Goal: Task Accomplishment & Management: Use online tool/utility

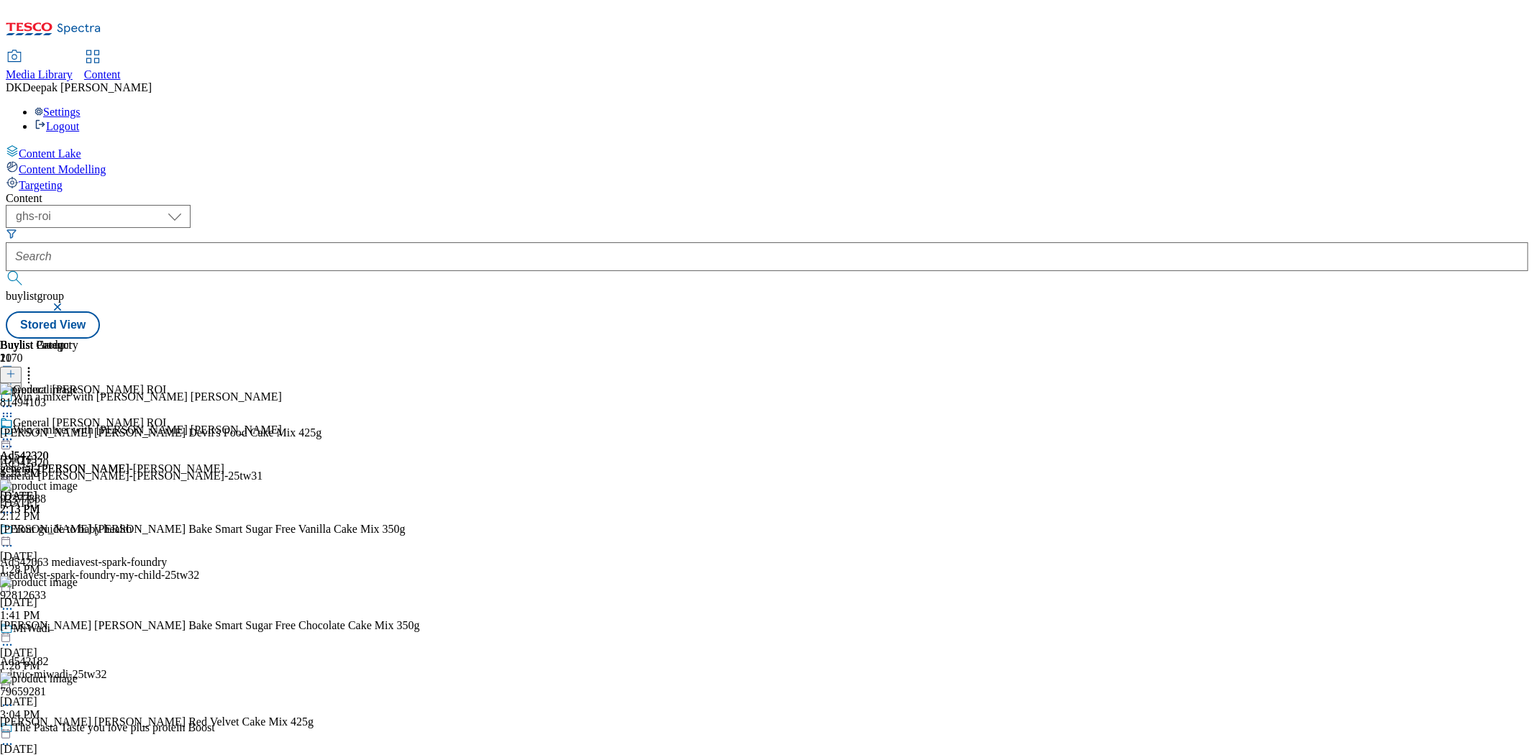
scroll to position [2292, 0]
select select "ghs-[GEOGRAPHIC_DATA]"
click at [187, 205] on select "ghs-roi ghs-[GEOGRAPHIC_DATA]" at bounding box center [98, 216] width 185 height 23
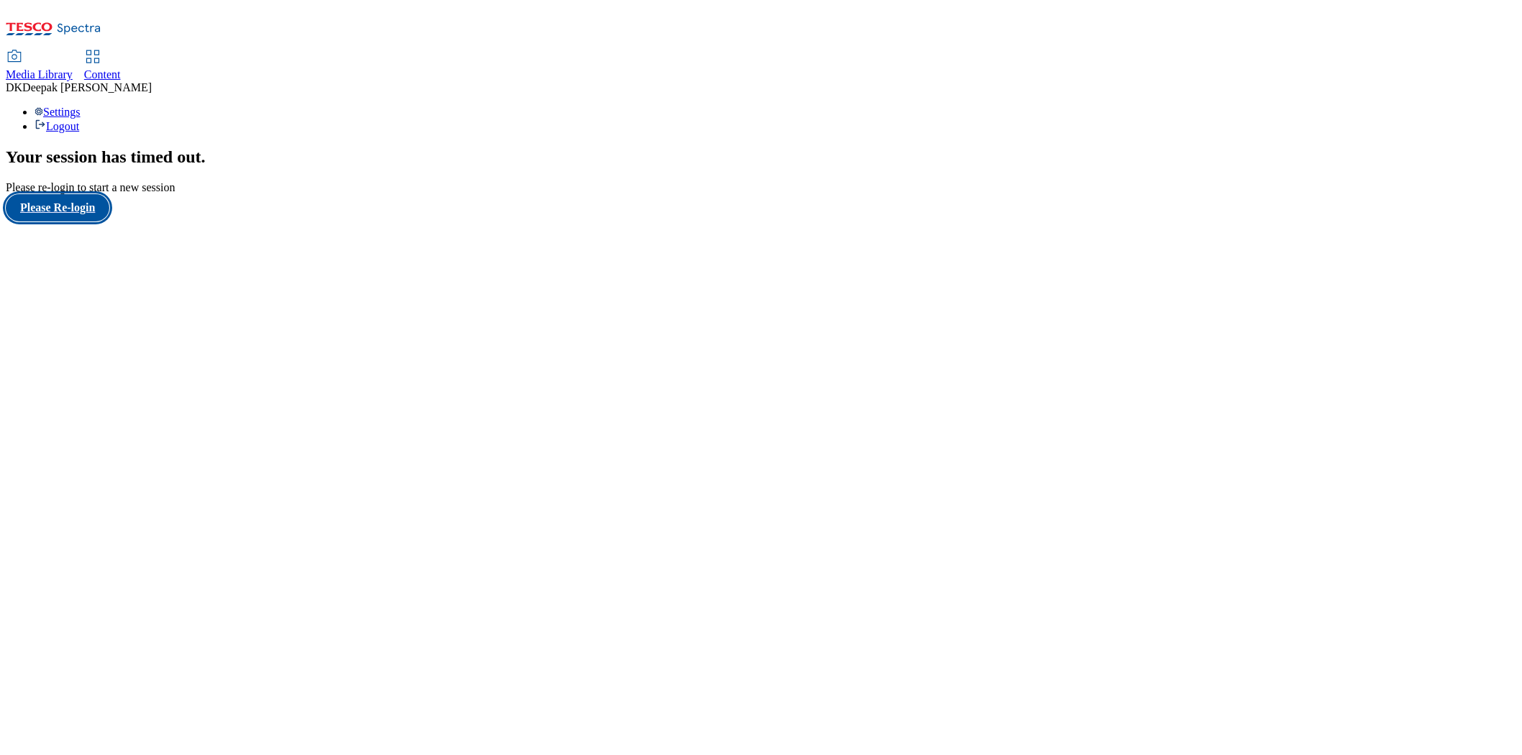
click at [79, 222] on button "Please Re-login" at bounding box center [58, 207] width 104 height 27
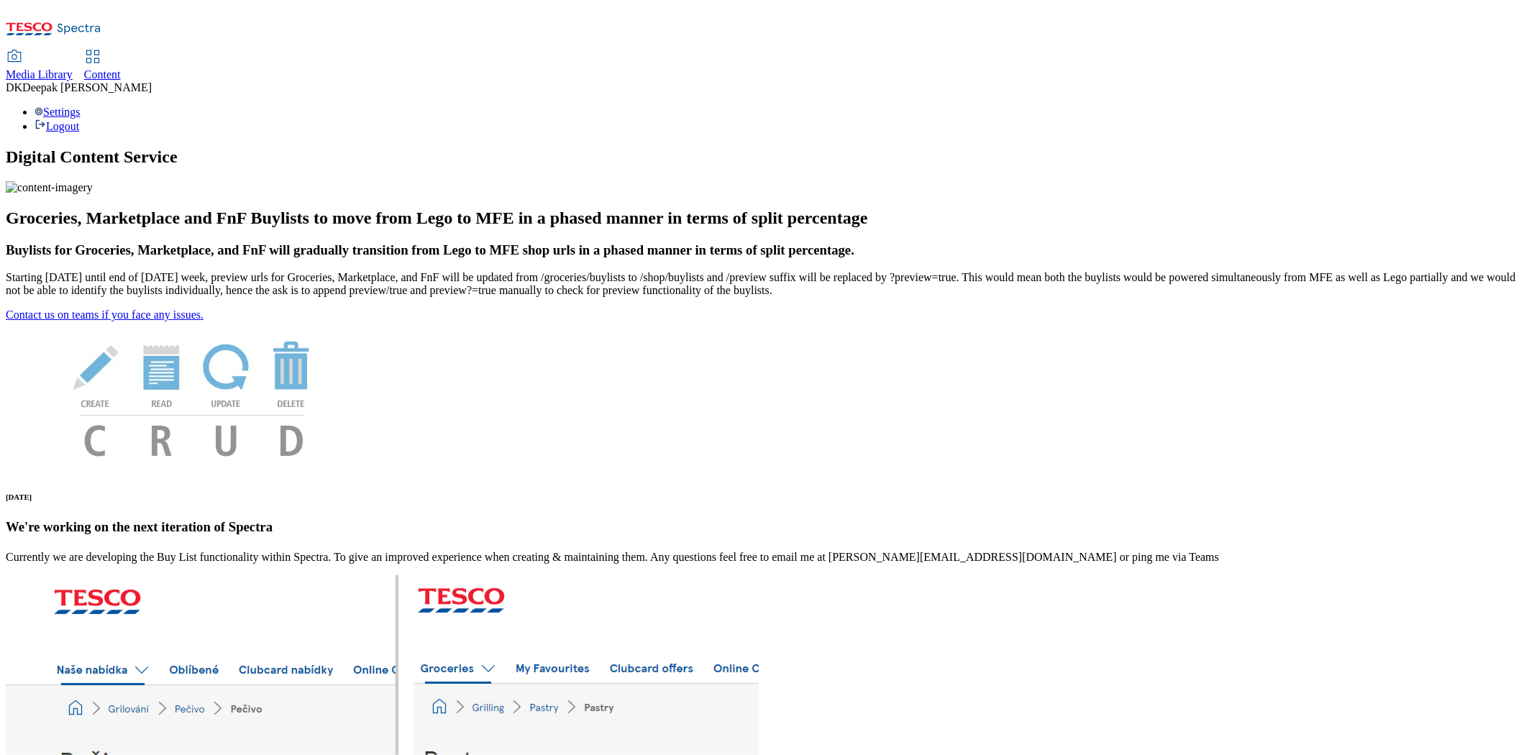
click at [99, 50] on use at bounding box center [92, 56] width 12 height 12
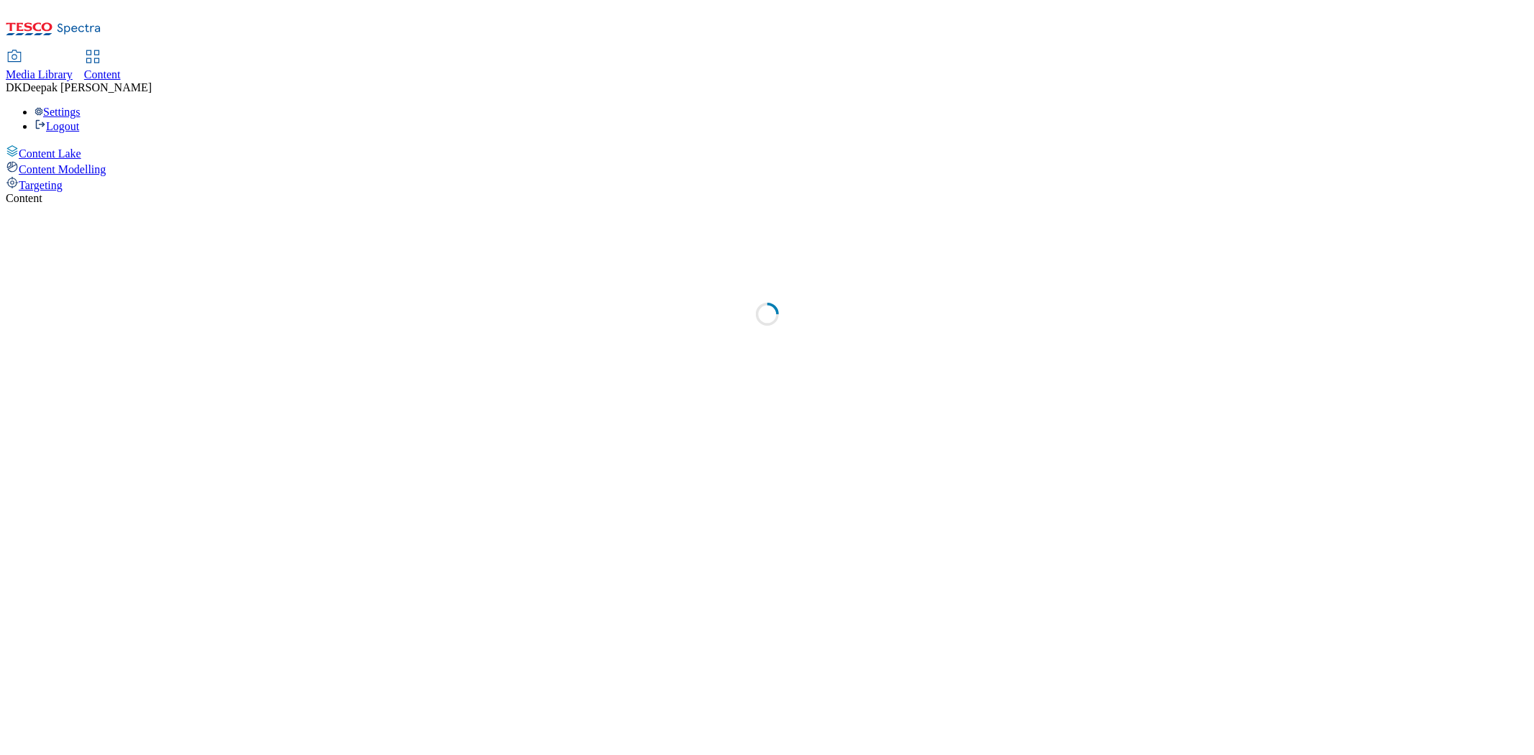
select select "ghs-[GEOGRAPHIC_DATA]"
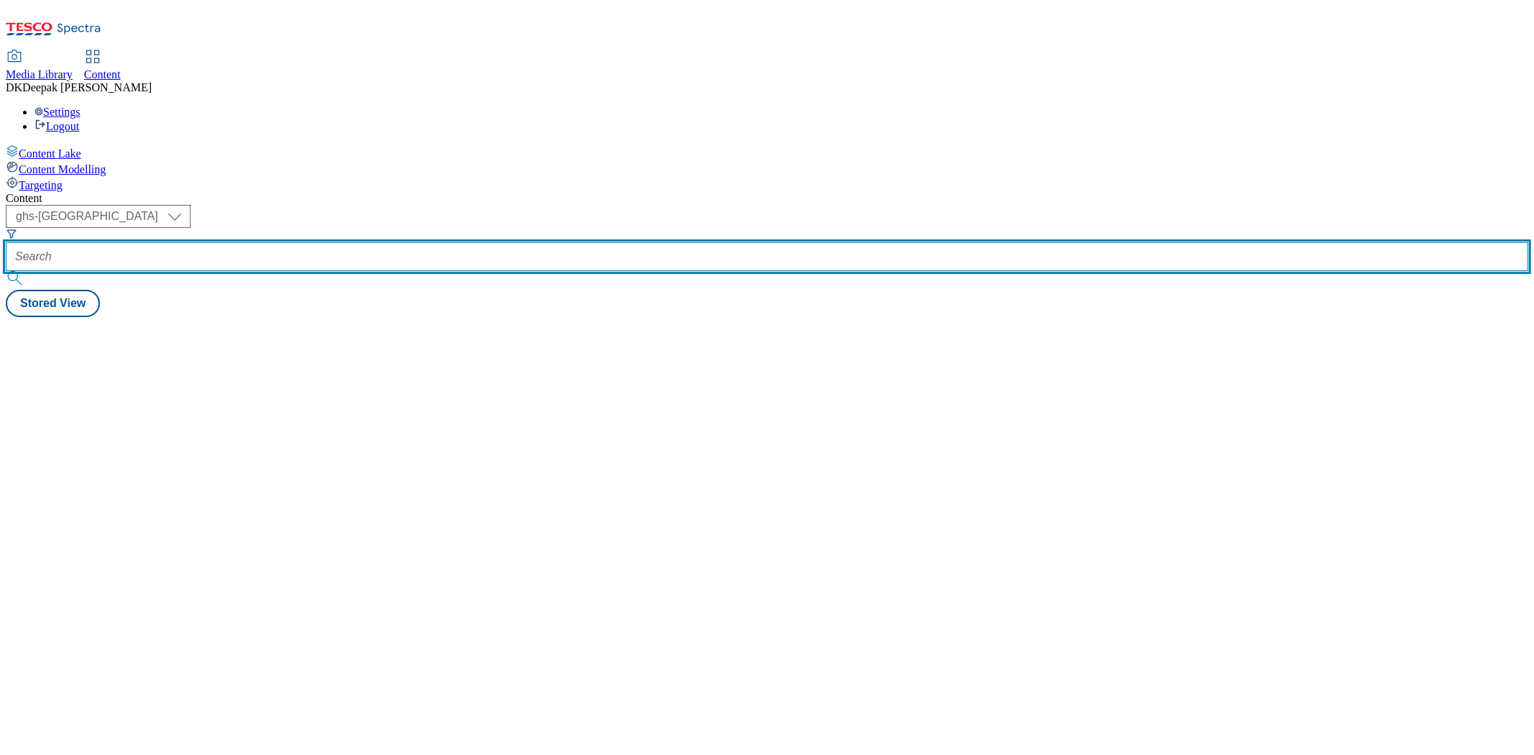
click at [313, 242] on input "text" at bounding box center [767, 256] width 1523 height 29
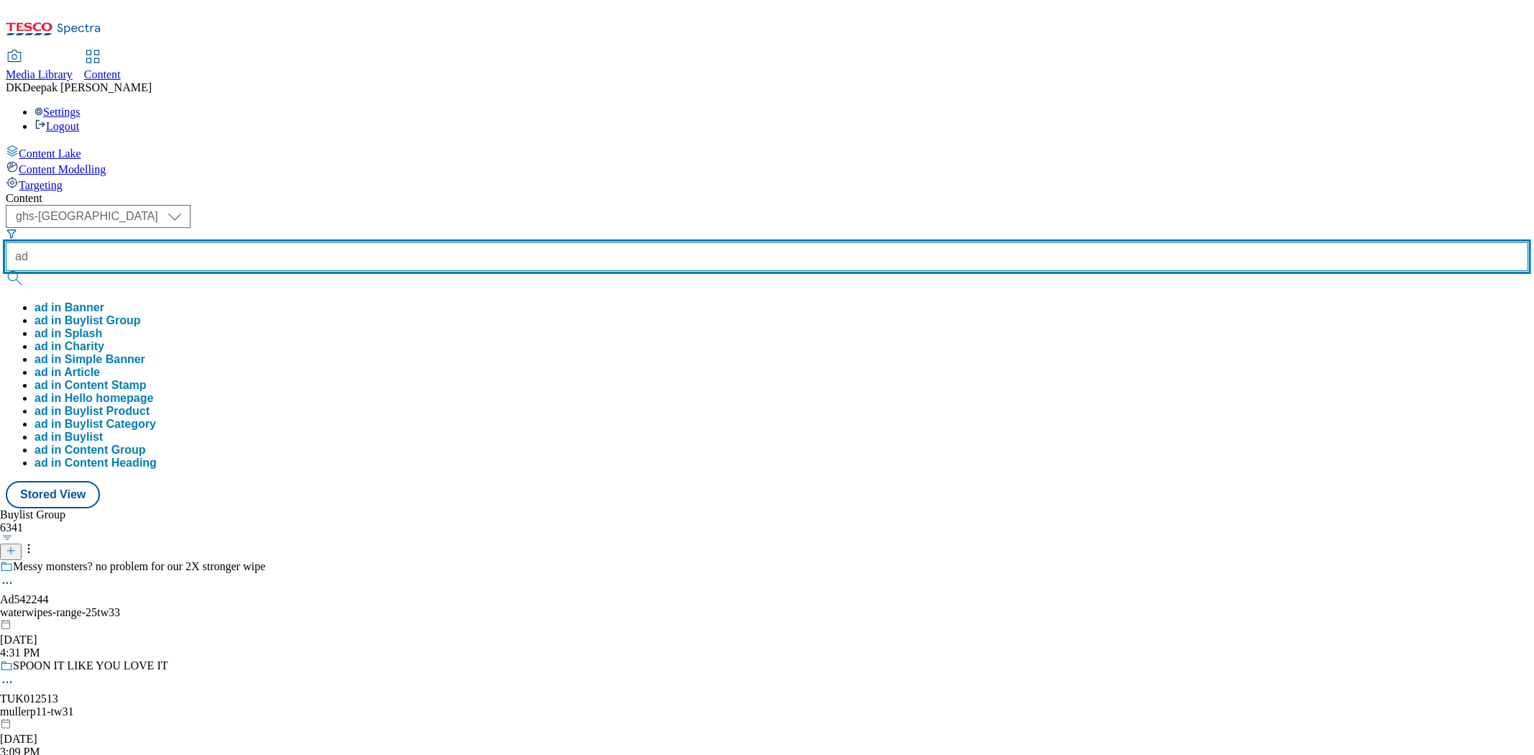
paste input "On All: Increase size of "+" after wipe and add black inner glow on packshot 25…"
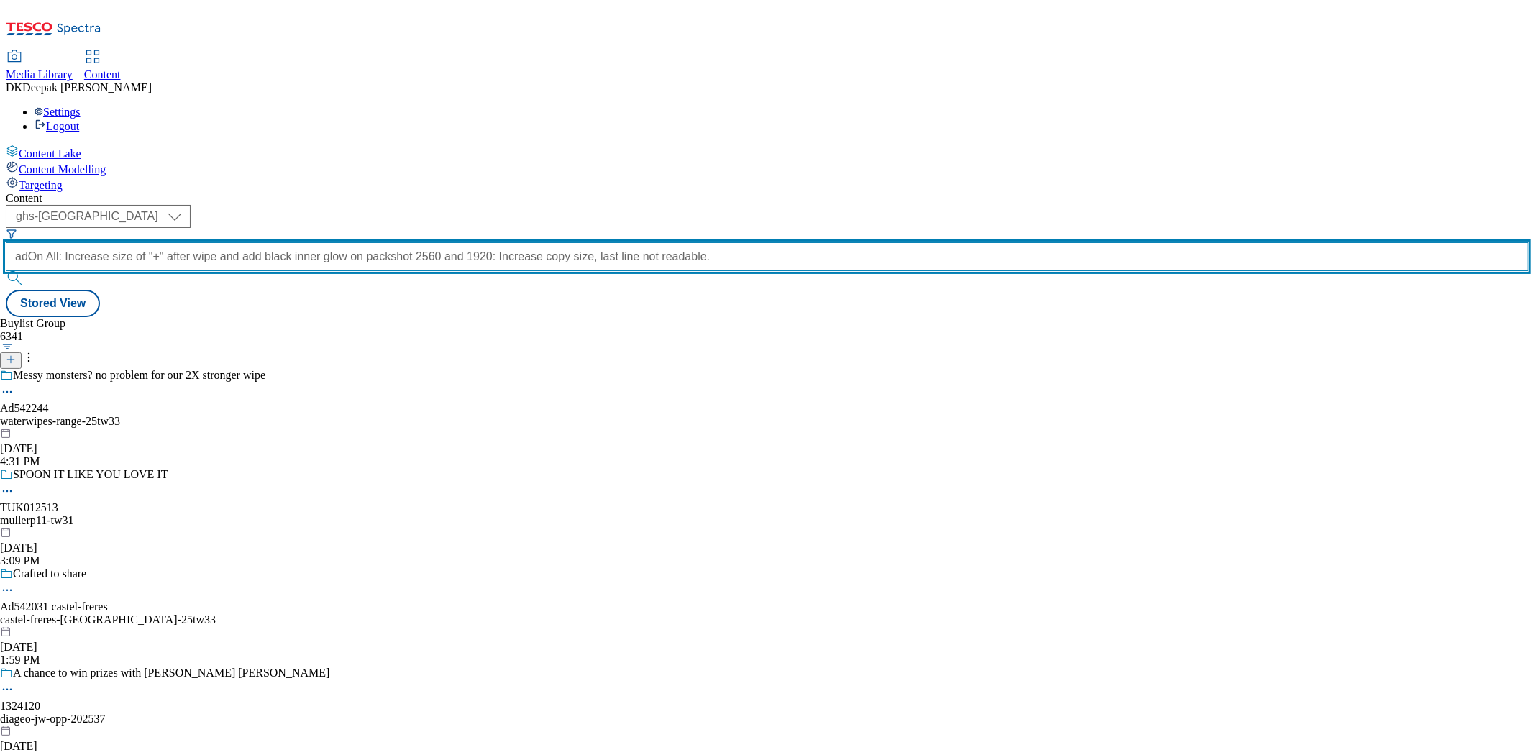
click at [338, 242] on input "adOn All: Increase size of "+" after wipe and add black inner glow on packshot …" at bounding box center [767, 256] width 1523 height 29
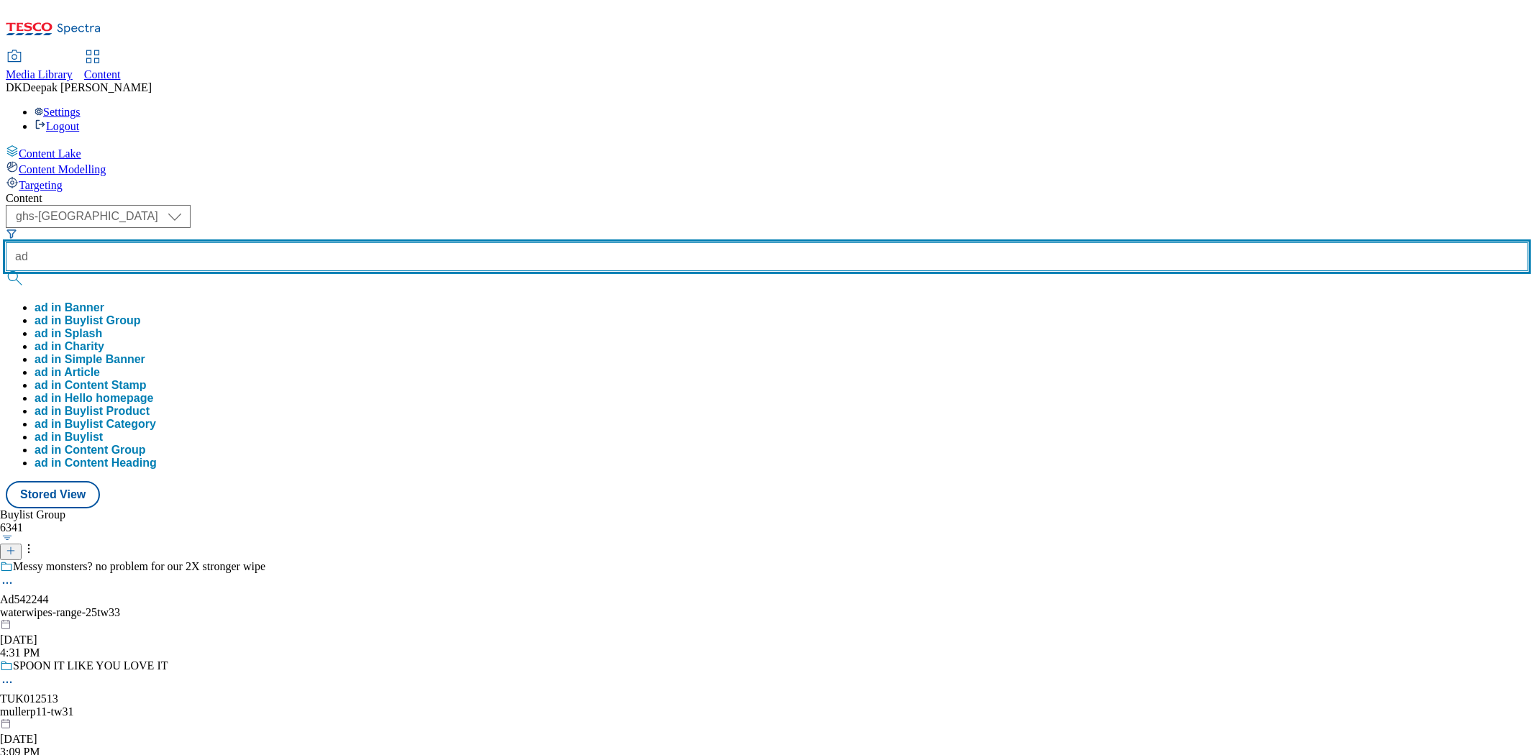
paste input "542244"
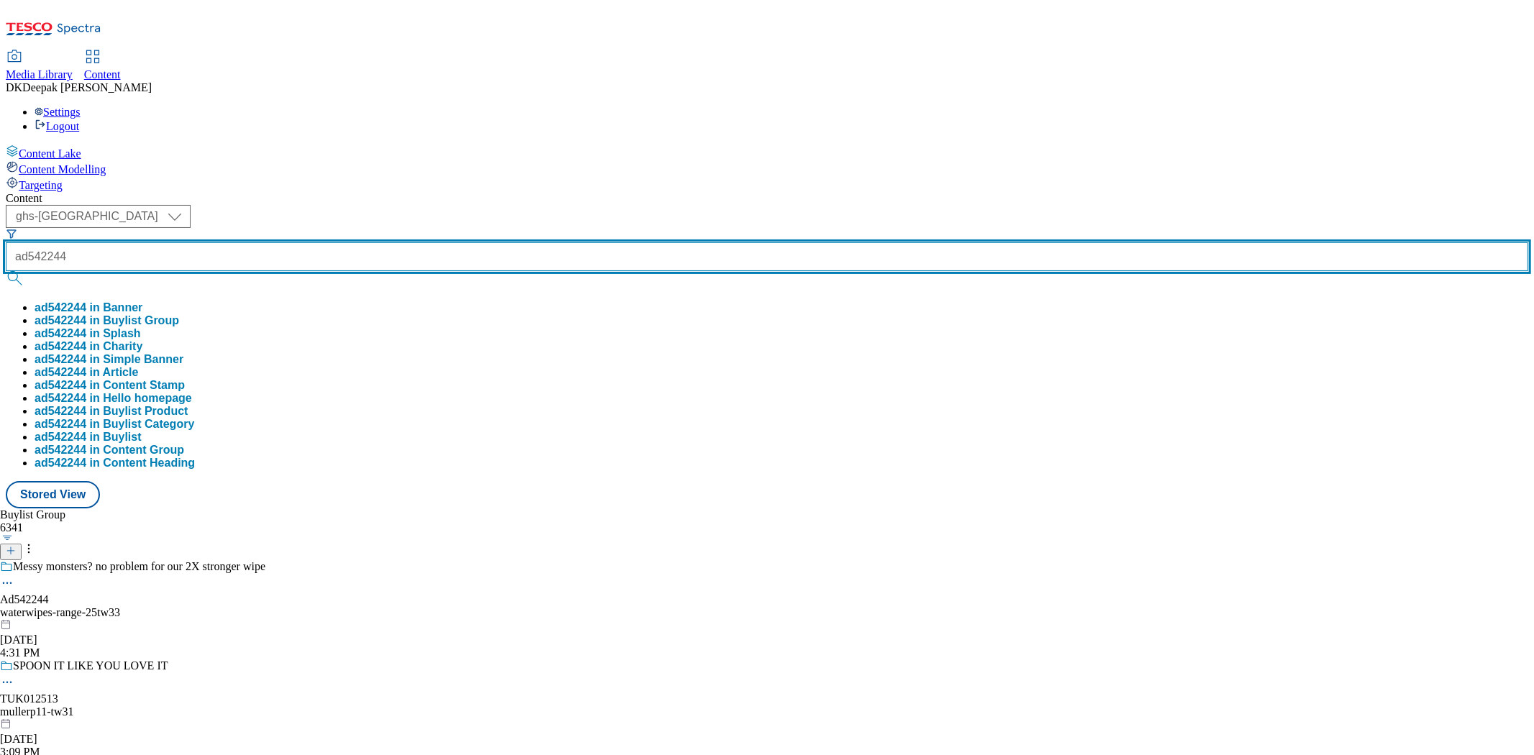
type input "ad542244"
click at [6, 271] on button "submit" at bounding box center [16, 278] width 20 height 14
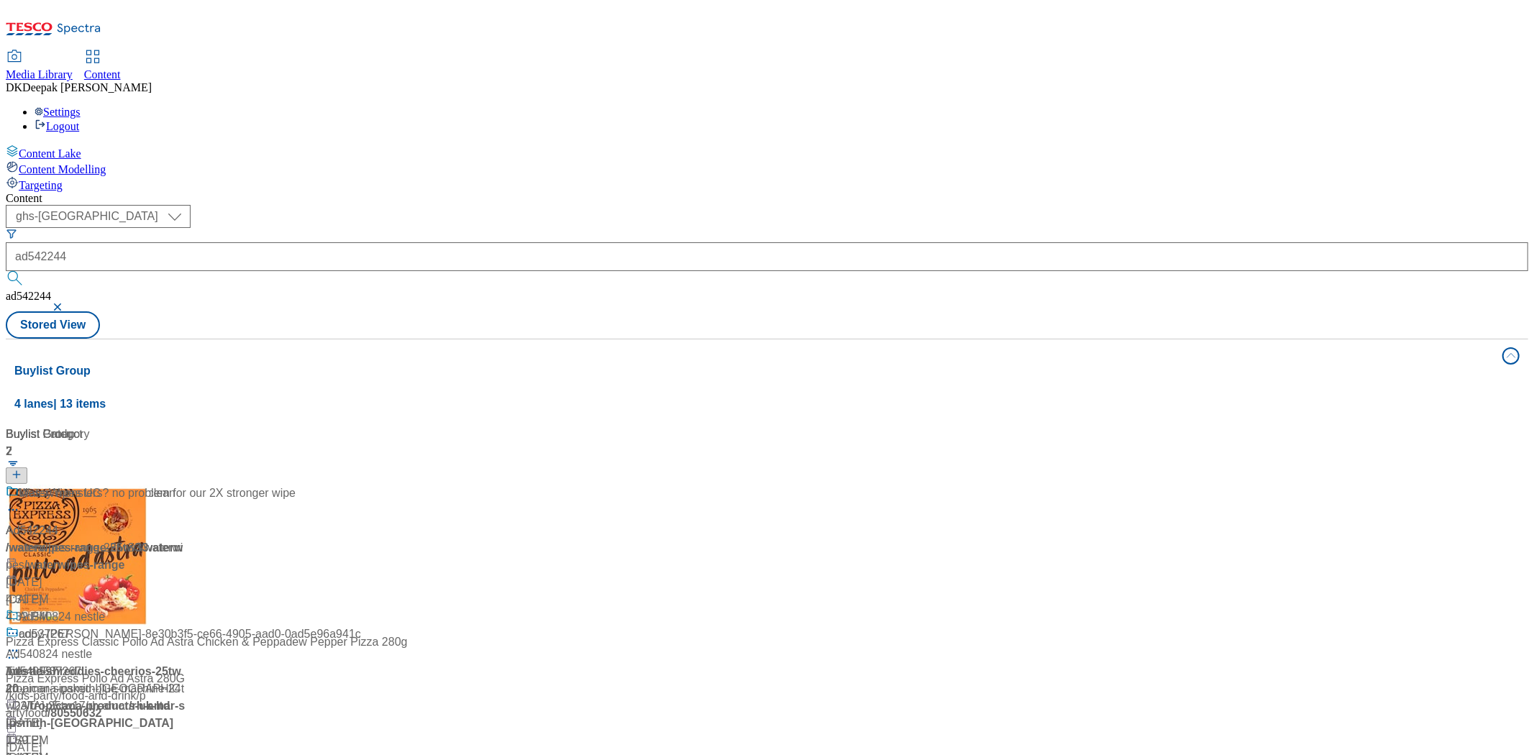
click at [87, 192] on div "Content Lake Content Modelling Targeting" at bounding box center [767, 168] width 1523 height 47
click at [186, 485] on div "Just as gentle for a deep clean Ad542244 / waterwipes-range-25tw33 / waterwipes…" at bounding box center [96, 555] width 180 height 141
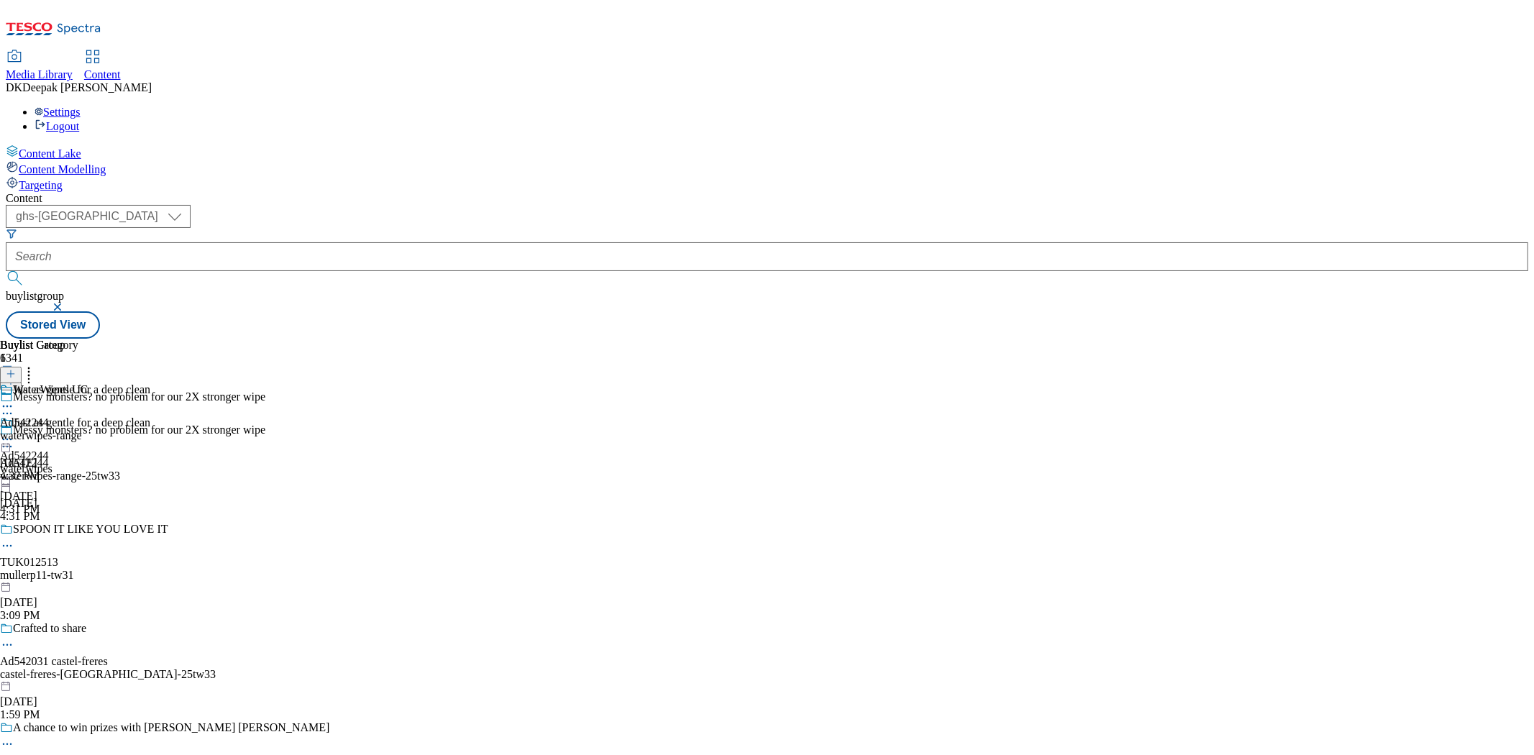
click at [150, 463] on div "waterwipes" at bounding box center [75, 469] width 150 height 13
click at [5, 439] on circle at bounding box center [4, 440] width 2 height 2
click at [67, 461] on button "Edit" at bounding box center [48, 469] width 38 height 17
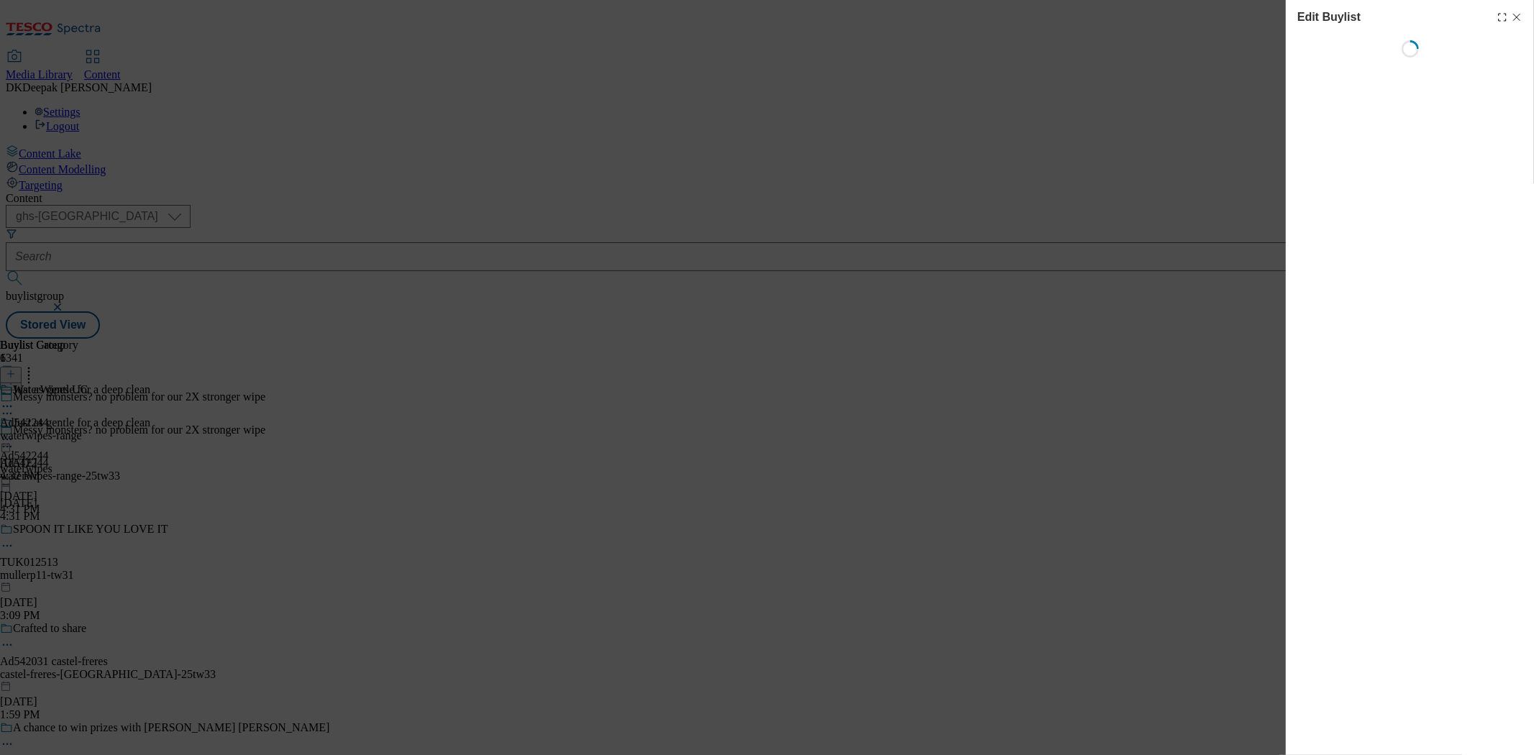
select select "tactical"
select select "supplier funded short term 1-3 weeks"
select select "dunnhumby"
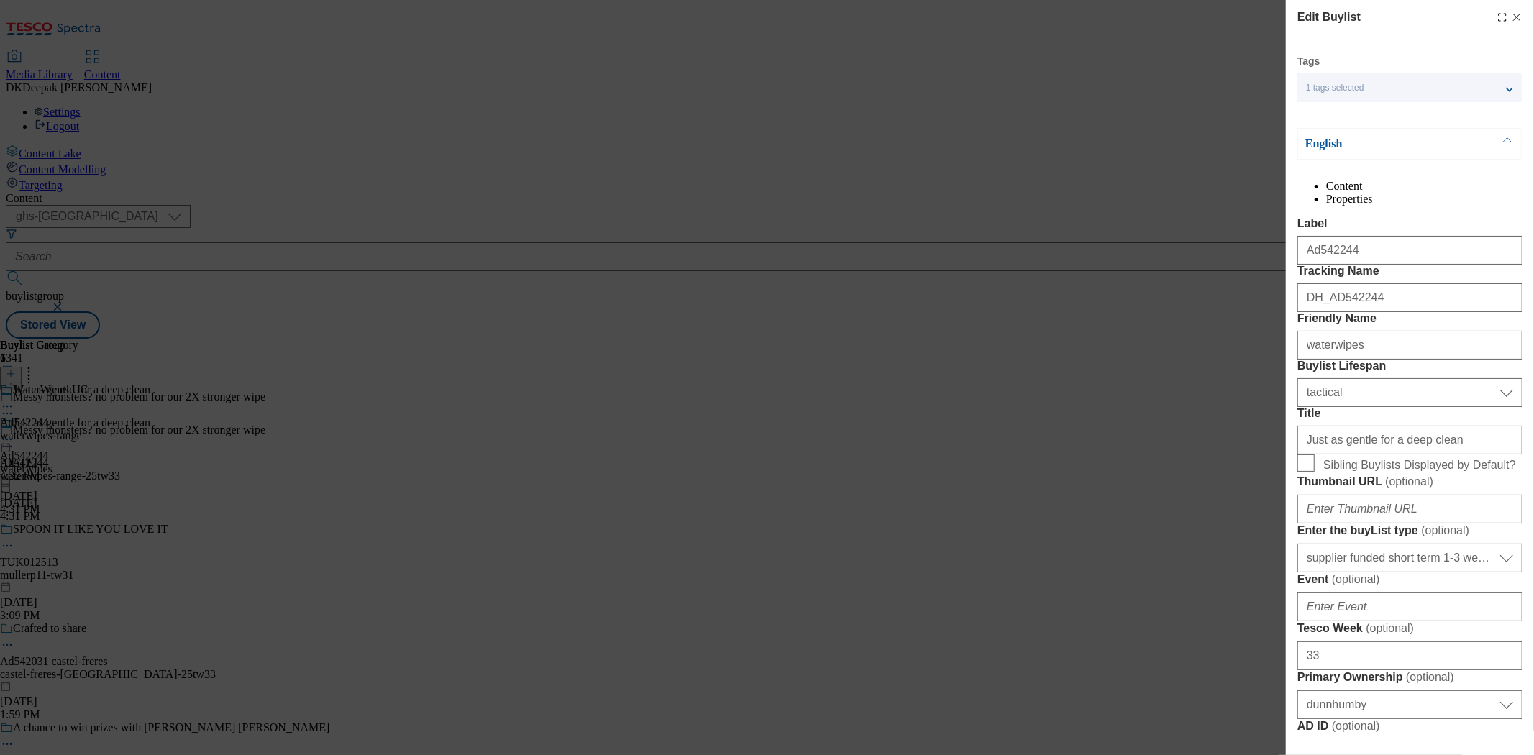
select select "Banner"
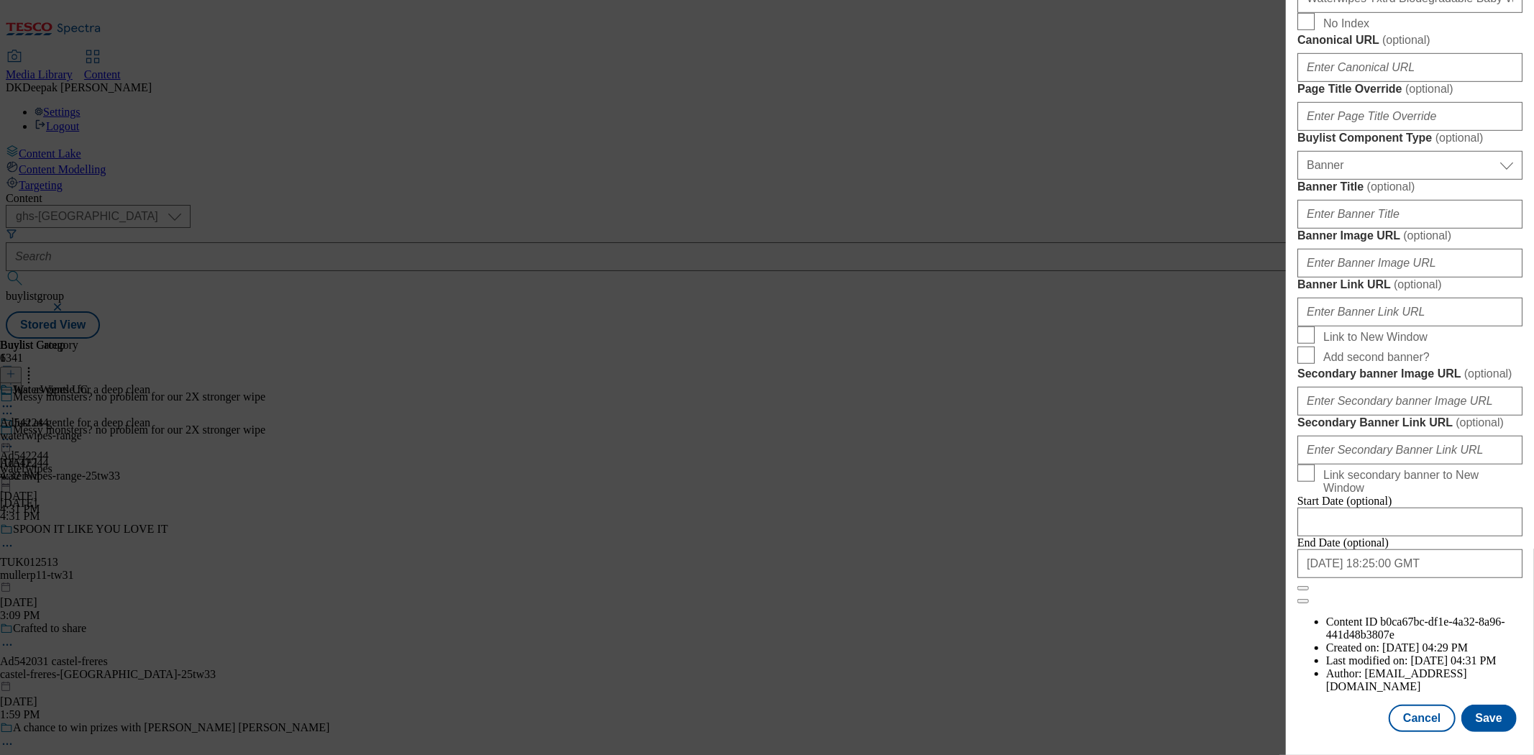
scroll to position [1347, 0]
click at [1433, 705] on button "Cancel" at bounding box center [1422, 718] width 66 height 27
select select "tactical"
select select "supplier funded short term 1-3 weeks"
select select "dunnhumby"
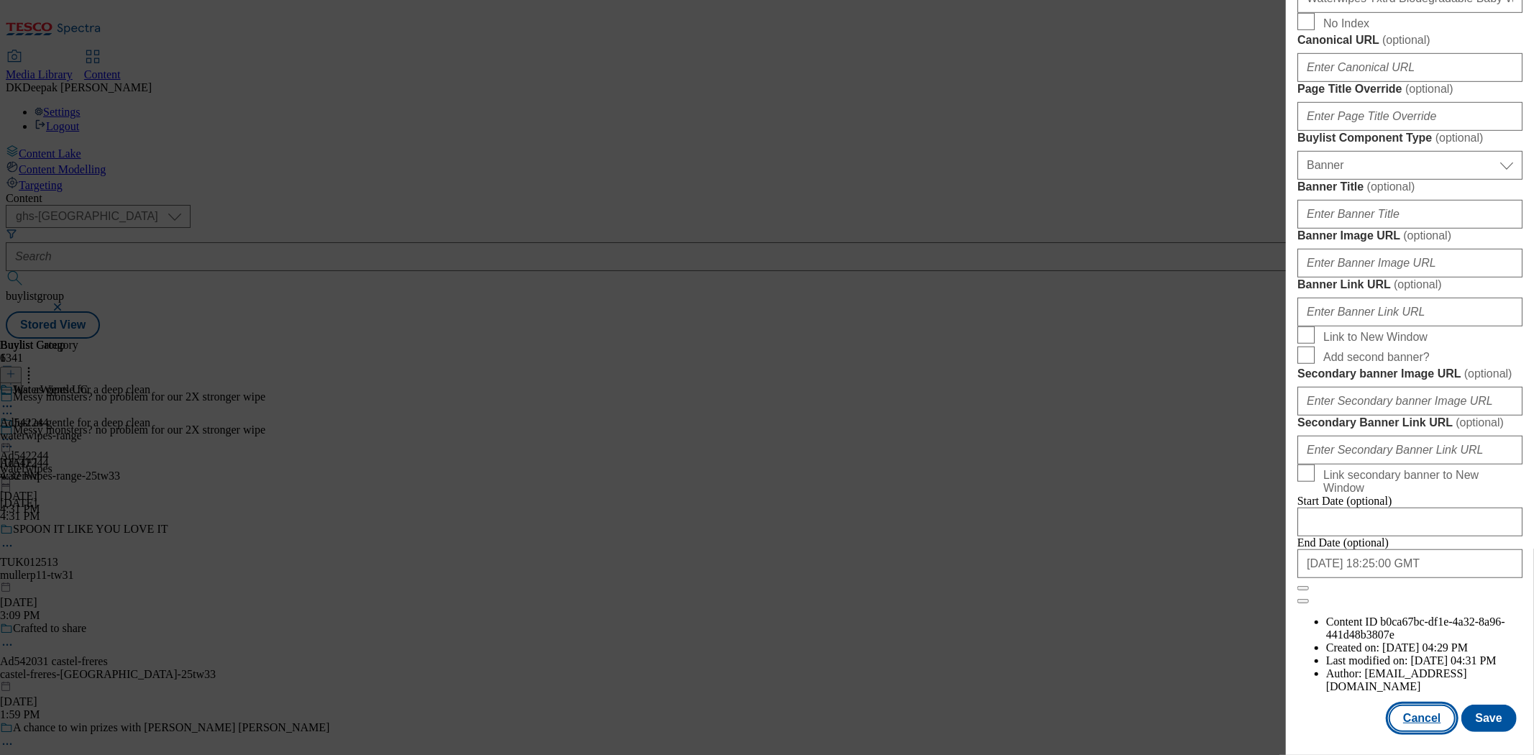
select select "Banner"
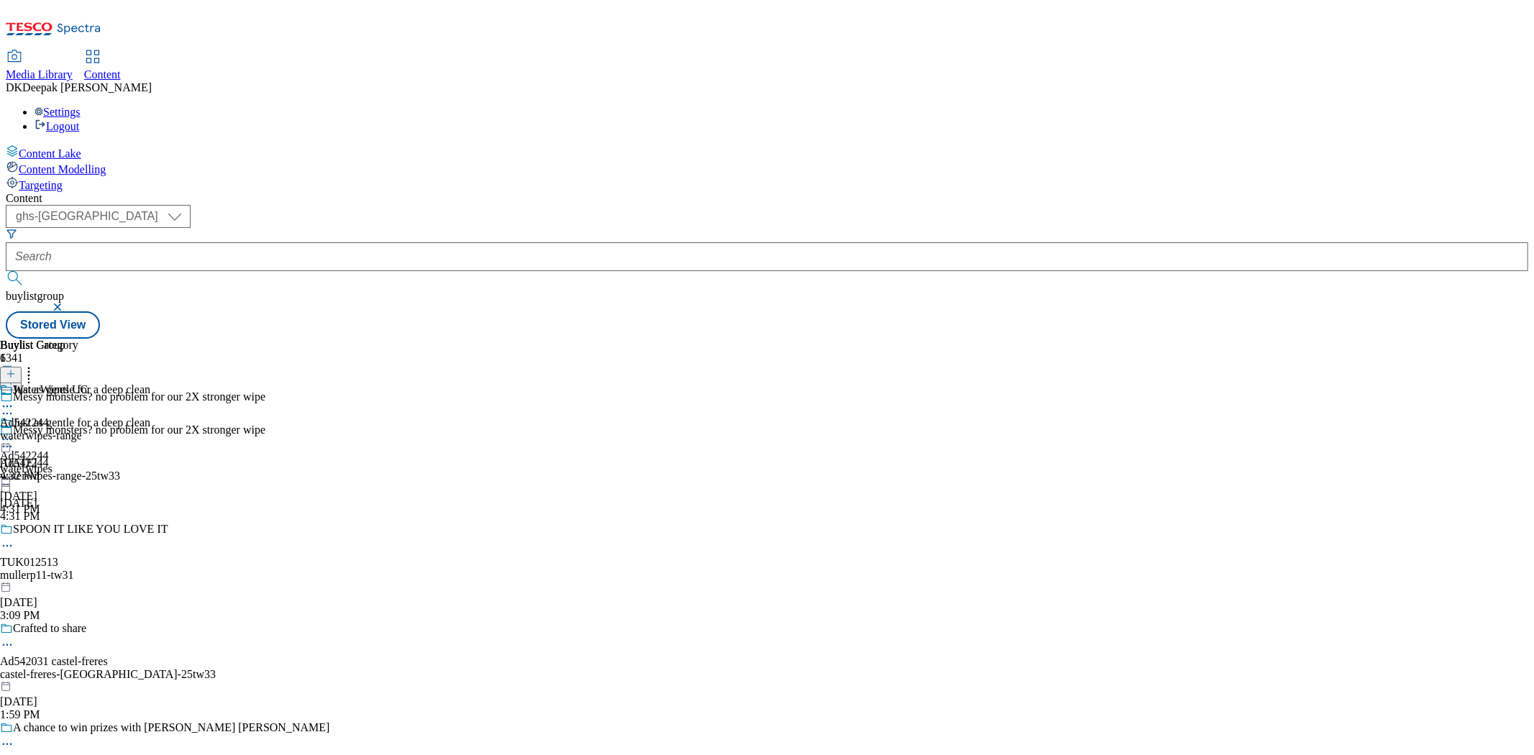
scroll to position [1024, 0]
click at [88, 429] on div "waterwipes-range" at bounding box center [44, 435] width 88 height 13
click at [14, 432] on icon at bounding box center [7, 439] width 14 height 14
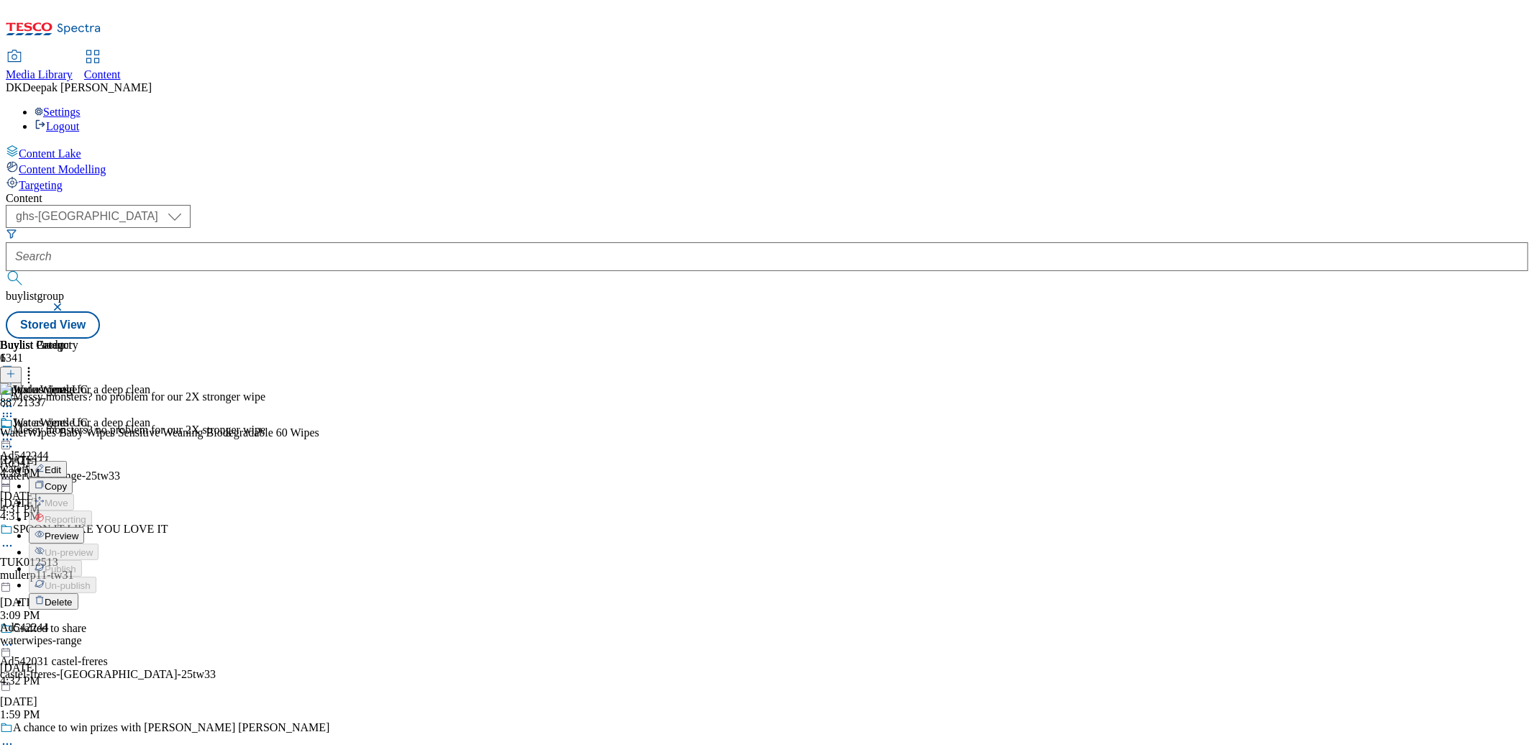
click at [67, 461] on button "Edit" at bounding box center [48, 469] width 38 height 17
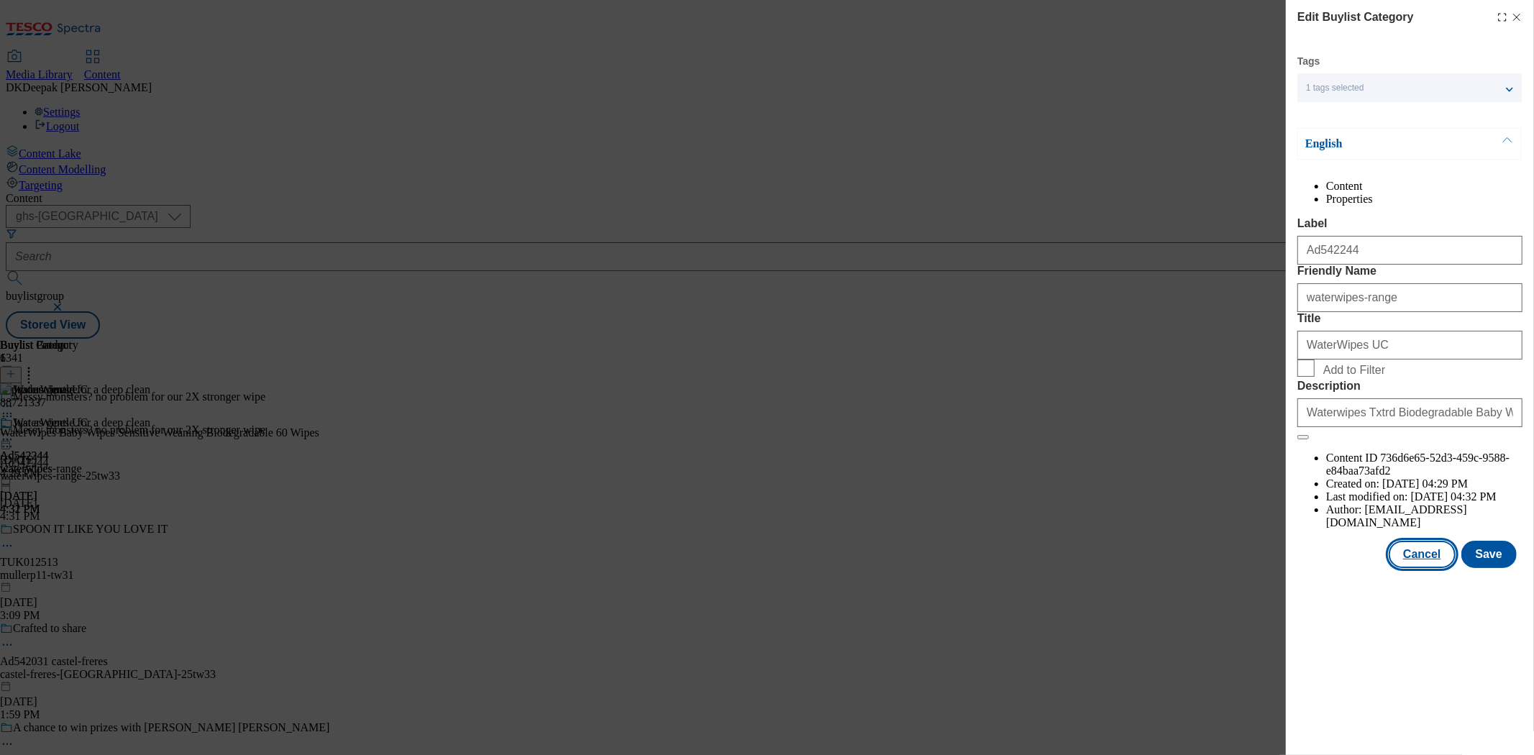
click at [1415, 568] on button "Cancel" at bounding box center [1422, 554] width 66 height 27
